Goal: Task Accomplishment & Management: Manage account settings

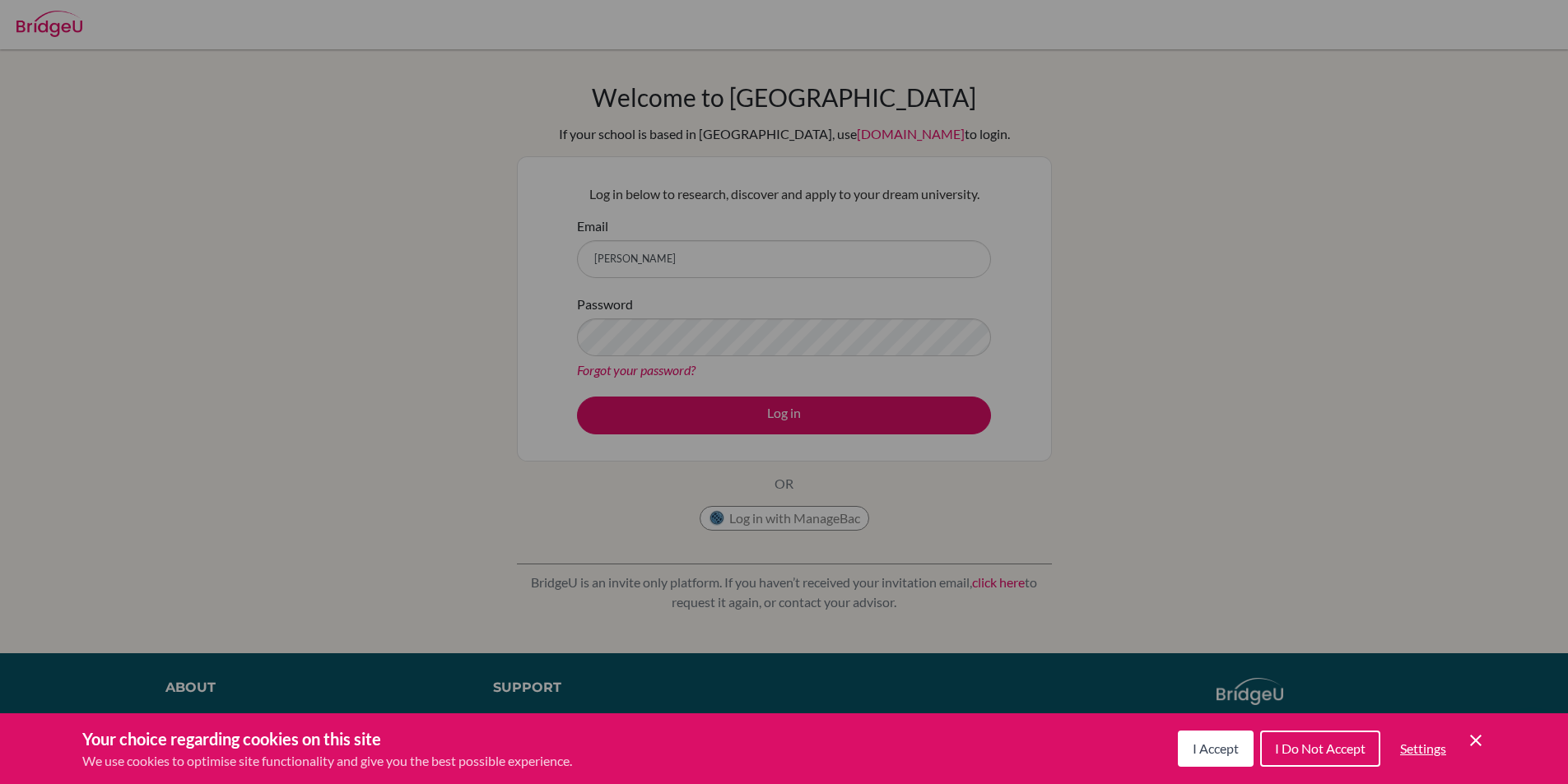
click at [1220, 754] on span "I Accept" at bounding box center [1216, 748] width 46 height 15
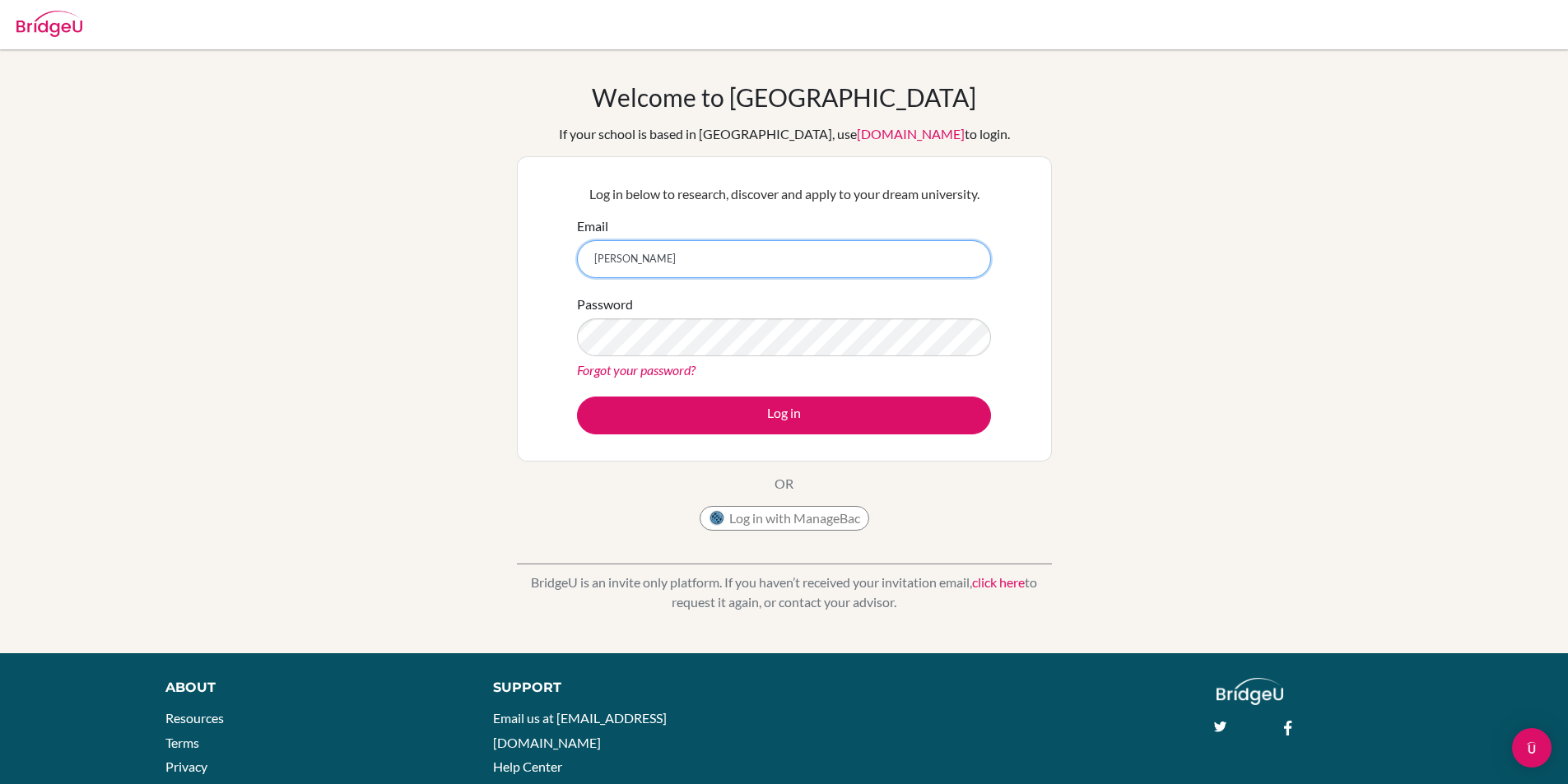
click at [720, 249] on input "[PERSON_NAME]" at bounding box center [784, 258] width 414 height 38
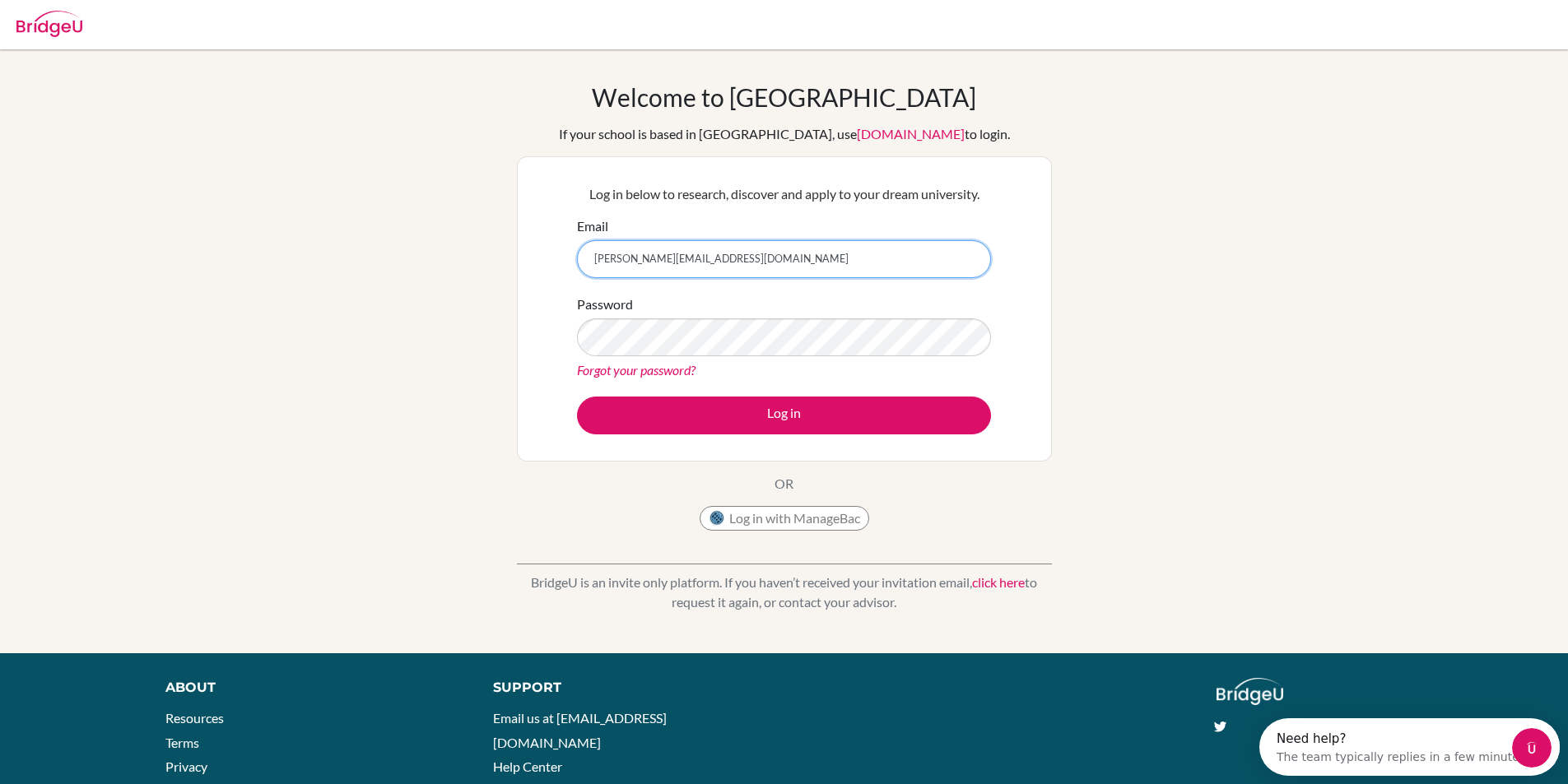
type input "daniel.raviano@springfieledschool.online"
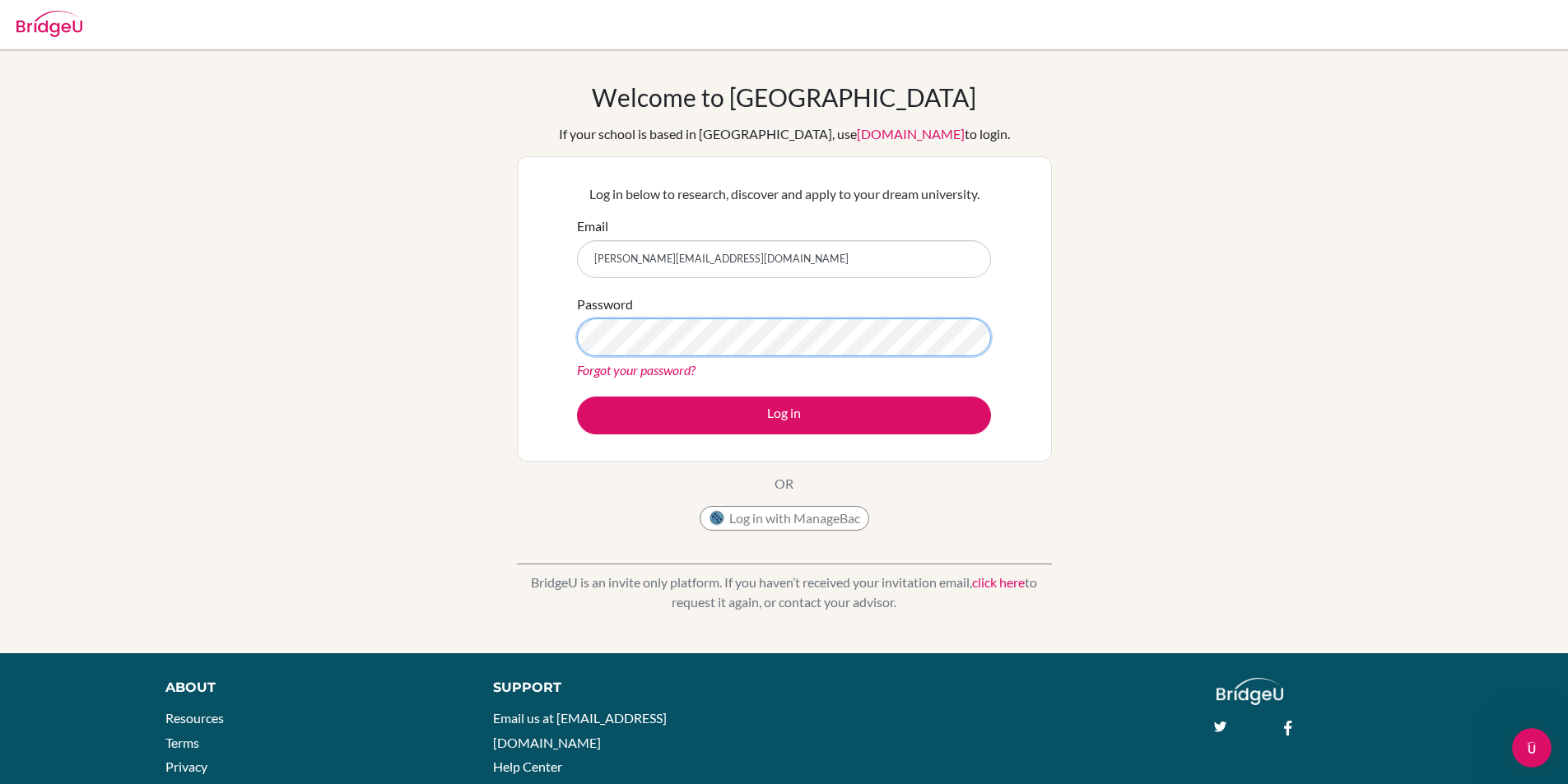
click at [577, 397] on button "Log in" at bounding box center [784, 415] width 414 height 38
type input "[PERSON_NAME][EMAIL_ADDRESS][DOMAIN_NAME]"
click at [577, 397] on button "Log in" at bounding box center [784, 415] width 414 height 38
